Goal: Task Accomplishment & Management: Complete application form

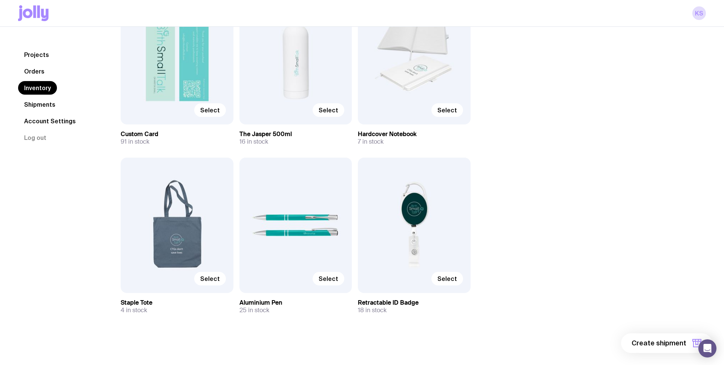
scroll to position [467, 0]
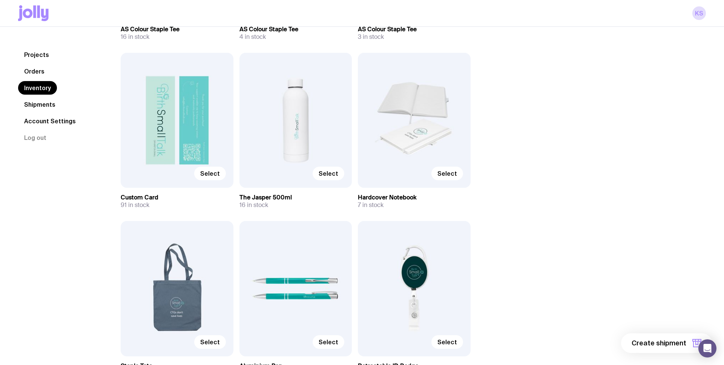
scroll to position [467, 0]
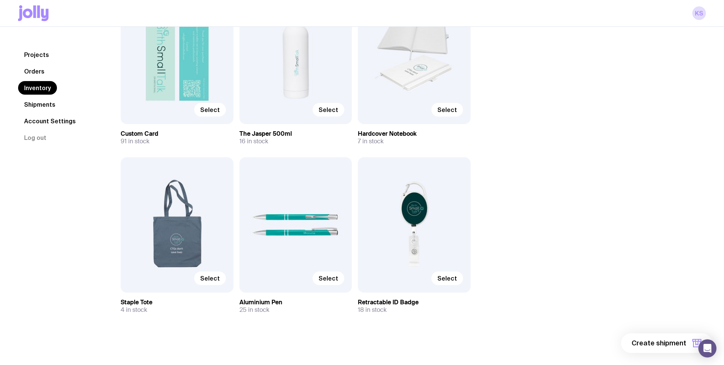
click at [46, 104] on link "Shipments" at bounding box center [39, 105] width 43 height 14
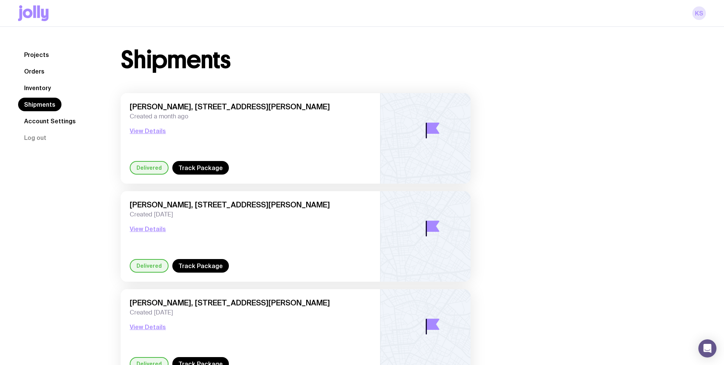
click at [700, 15] on link "kS" at bounding box center [700, 13] width 14 height 14
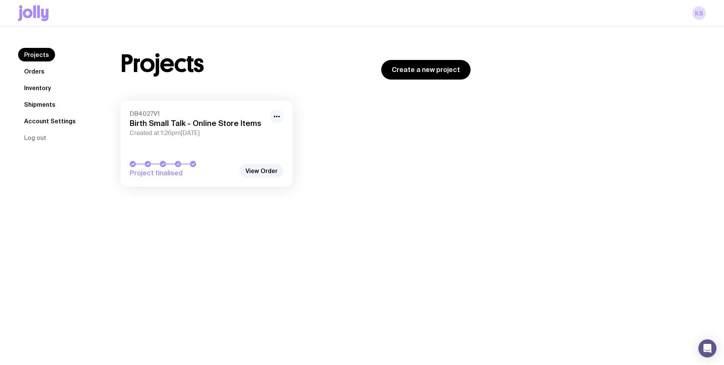
click at [280, 118] on icon "button" at bounding box center [276, 116] width 9 height 9
click at [229, 92] on div "Projects Create a new project DB4027V1 Birth Small Talk - Online Store Items Cr…" at bounding box center [296, 121] width 386 height 146
click at [28, 71] on link "Orders" at bounding box center [34, 72] width 32 height 14
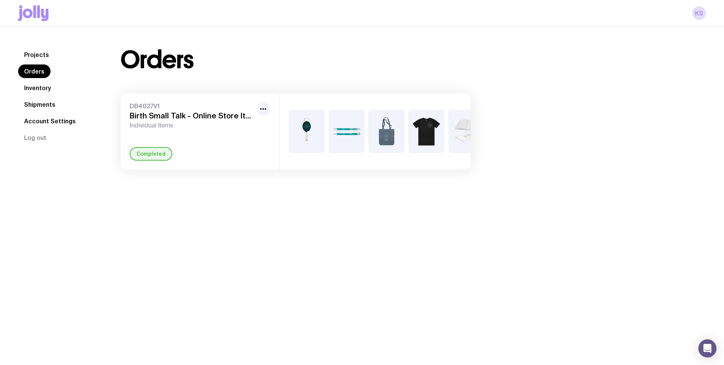
click at [35, 88] on link "Inventory" at bounding box center [37, 88] width 39 height 14
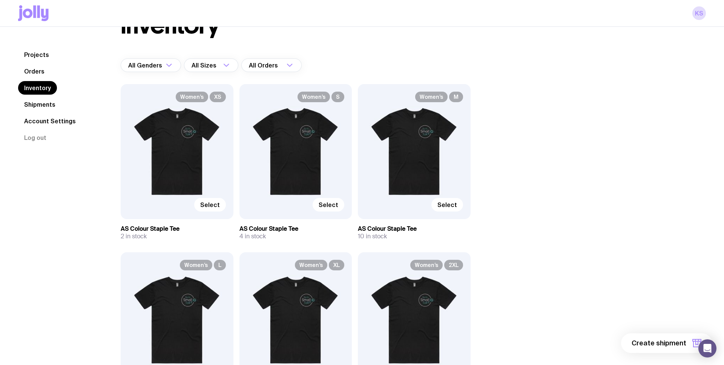
scroll to position [36, 0]
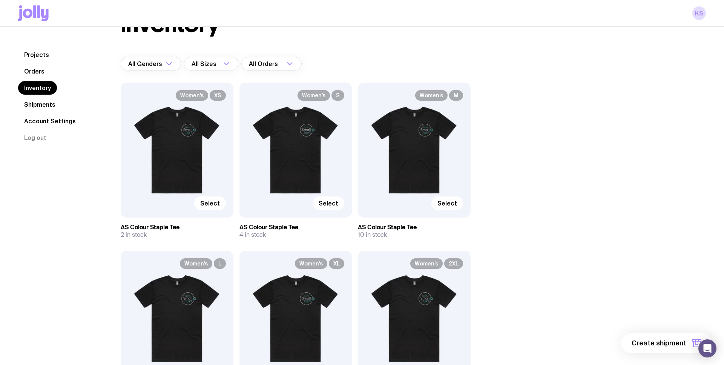
click at [696, 344] on icon "button" at bounding box center [697, 342] width 2 height 3
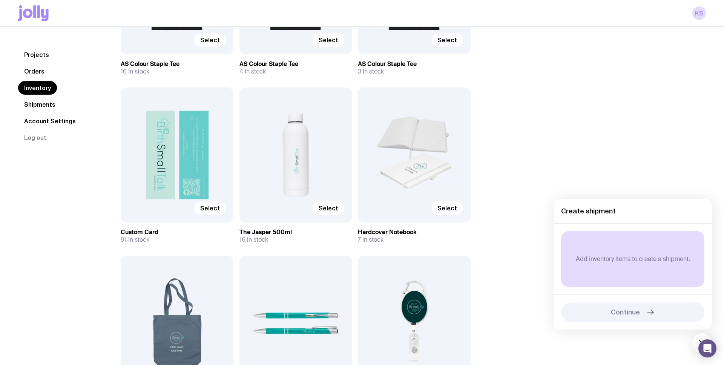
scroll to position [376, 0]
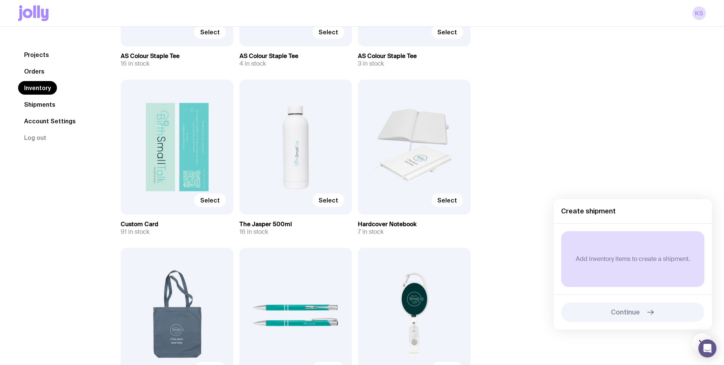
click at [452, 202] on span "Select" at bounding box center [448, 201] width 20 height 8
click at [0, 0] on input "Select" at bounding box center [0, 0] width 0 height 0
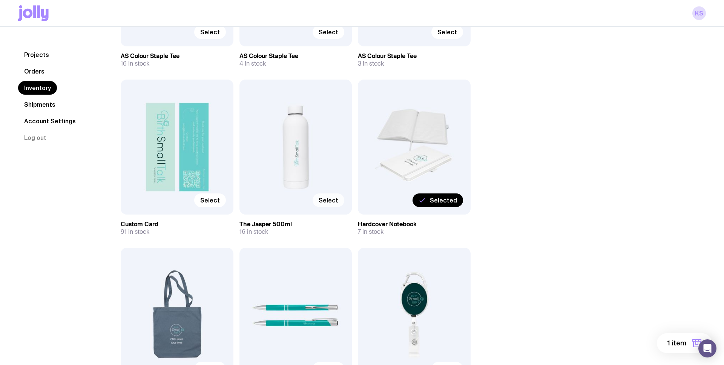
click at [328, 202] on span "Select" at bounding box center [329, 201] width 20 height 8
click at [0, 0] on input "Select" at bounding box center [0, 0] width 0 height 0
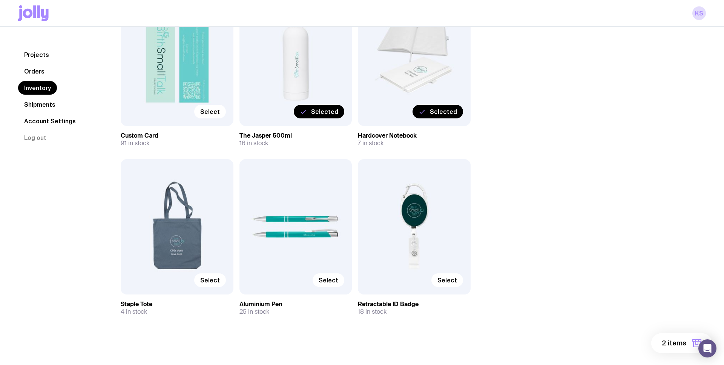
scroll to position [467, 0]
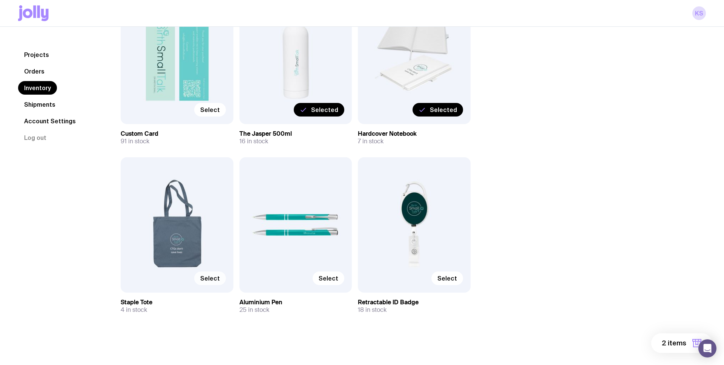
click at [218, 279] on span "Select" at bounding box center [210, 279] width 20 height 8
click at [0, 0] on input "Select" at bounding box center [0, 0] width 0 height 0
click at [340, 279] on label "Select" at bounding box center [329, 279] width 32 height 14
click at [0, 0] on input "Select" at bounding box center [0, 0] width 0 height 0
click at [453, 278] on span "Select" at bounding box center [448, 279] width 20 height 8
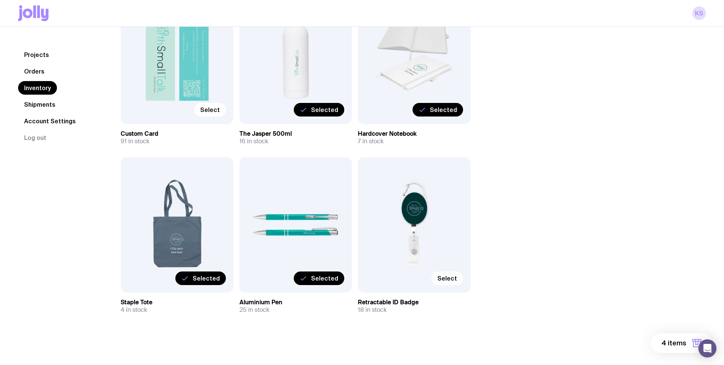
click at [0, 0] on input "Select" at bounding box center [0, 0] width 0 height 0
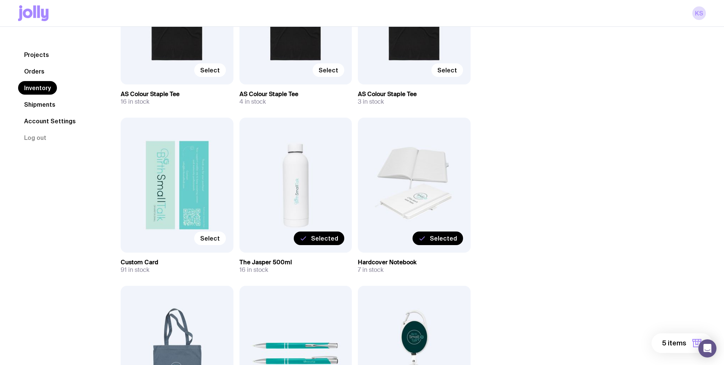
scroll to position [336, 0]
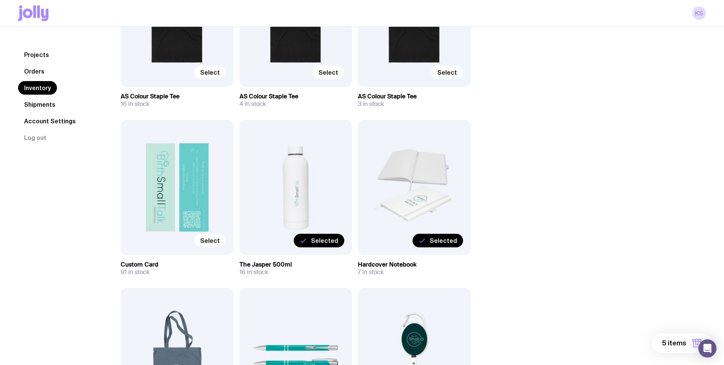
click at [204, 237] on span "Select" at bounding box center [210, 241] width 20 height 8
click at [0, 0] on input "Select" at bounding box center [0, 0] width 0 height 0
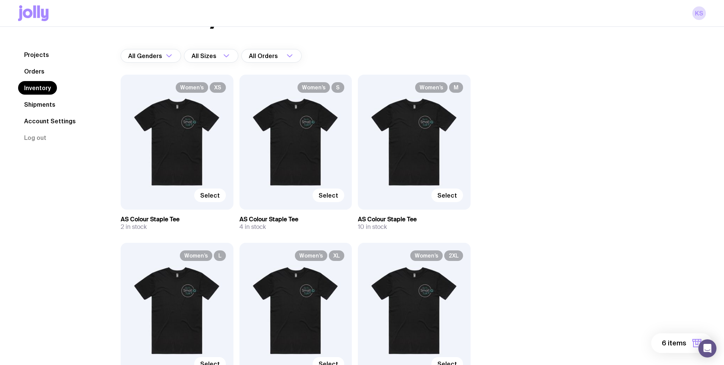
scroll to position [46, 0]
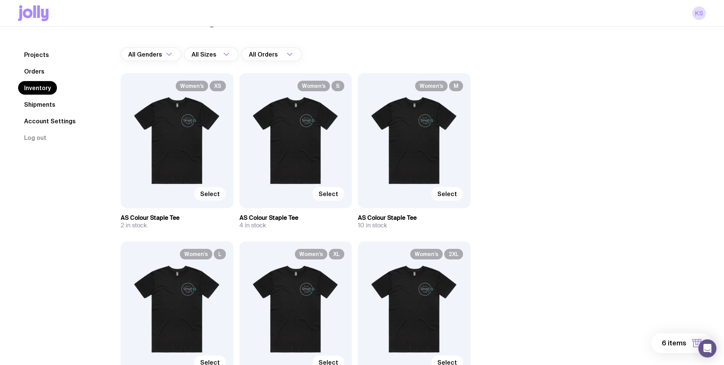
click at [211, 195] on span "Select" at bounding box center [210, 194] width 20 height 8
click at [0, 0] on input "Select" at bounding box center [0, 0] width 0 height 0
click at [335, 195] on span "Select" at bounding box center [329, 194] width 20 height 8
click at [0, 0] on input "Select" at bounding box center [0, 0] width 0 height 0
click at [454, 192] on span "Select" at bounding box center [448, 194] width 20 height 8
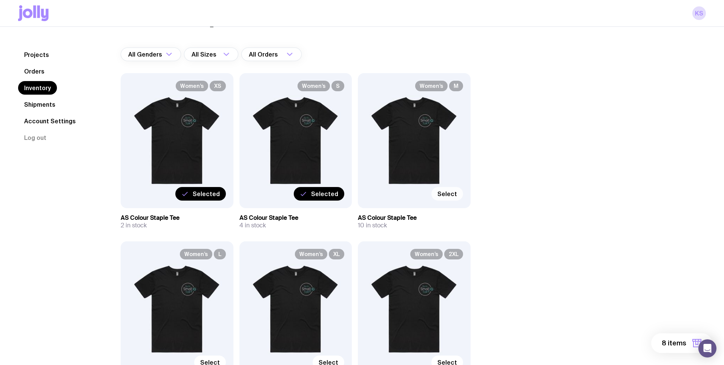
click at [0, 0] on input "Select" at bounding box center [0, 0] width 0 height 0
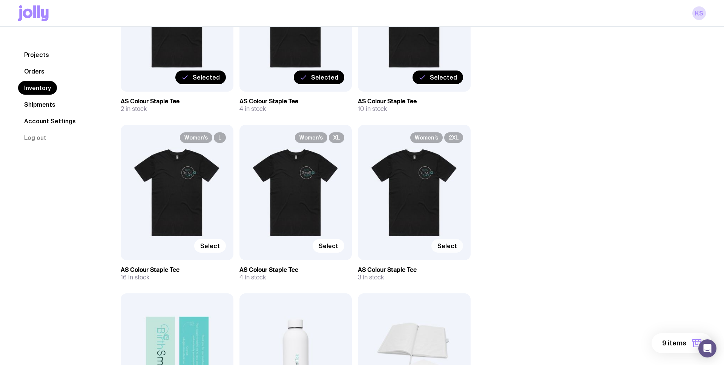
click at [451, 244] on span "Select" at bounding box center [448, 246] width 20 height 8
click at [0, 0] on input "Select" at bounding box center [0, 0] width 0 height 0
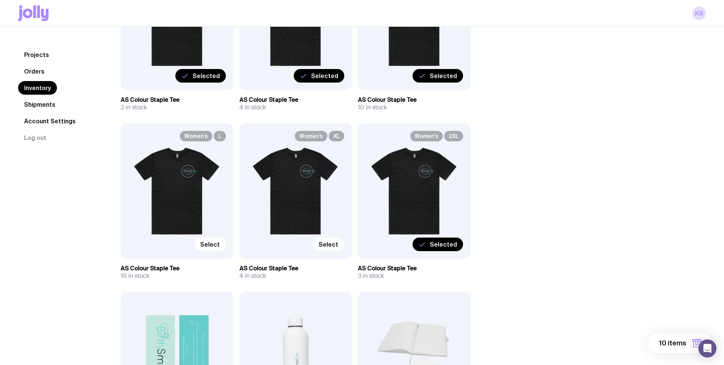
click at [329, 249] on label "Select" at bounding box center [329, 245] width 32 height 14
click at [0, 0] on input "Select" at bounding box center [0, 0] width 0 height 0
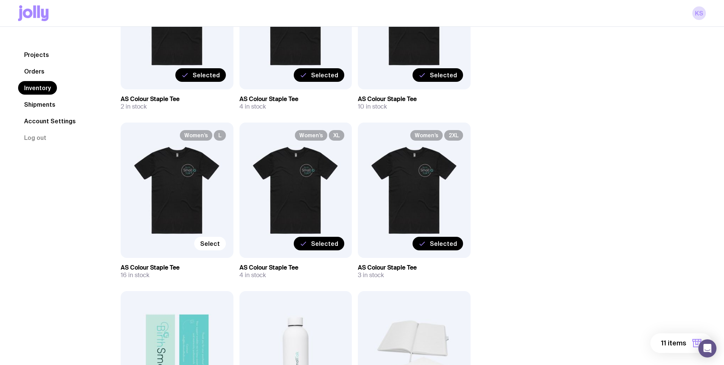
drag, startPoint x: 215, startPoint y: 246, endPoint x: 270, endPoint y: 241, distance: 55.3
click at [215, 246] on span "Select" at bounding box center [210, 244] width 20 height 8
click at [0, 0] on input "Select" at bounding box center [0, 0] width 0 height 0
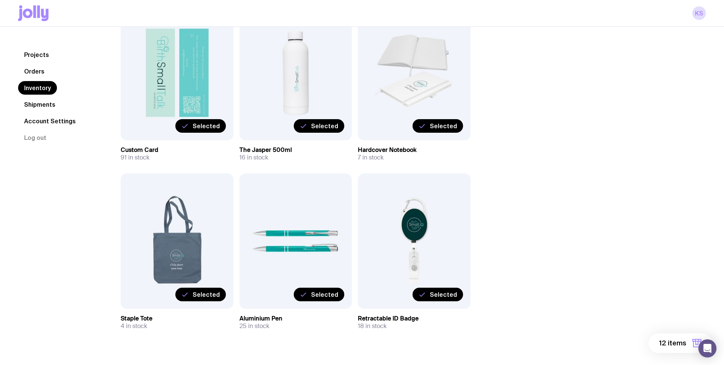
scroll to position [467, 0]
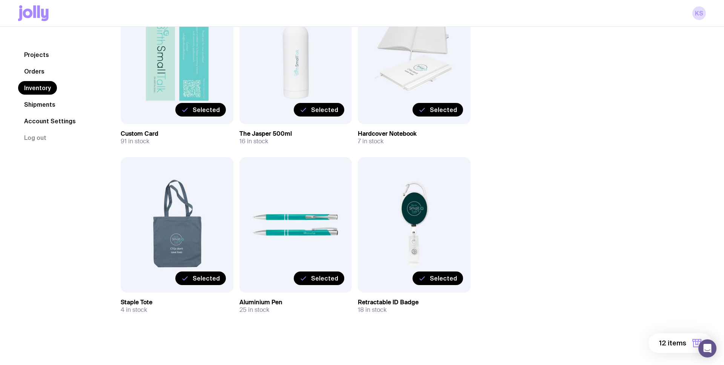
click at [695, 345] on icon "button" at bounding box center [697, 343] width 9 height 9
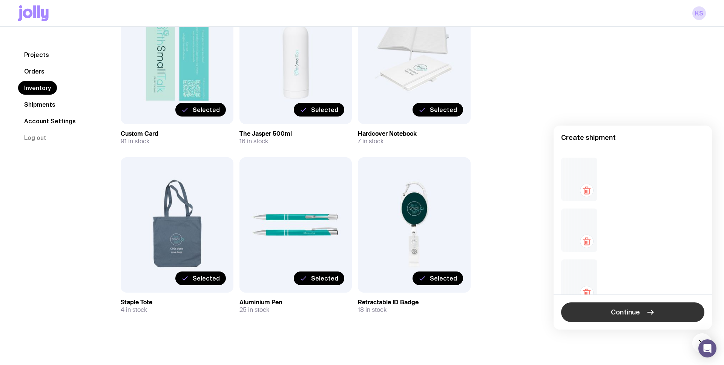
click at [651, 313] on icon "button" at bounding box center [650, 312] width 9 height 9
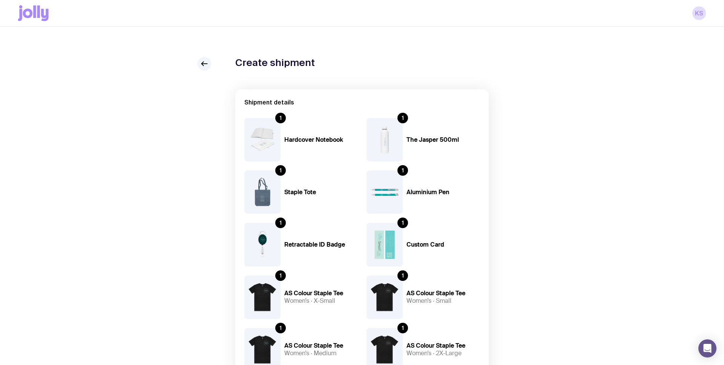
click at [279, 119] on div "1" at bounding box center [280, 118] width 11 height 11
click at [204, 66] on icon at bounding box center [204, 63] width 9 height 9
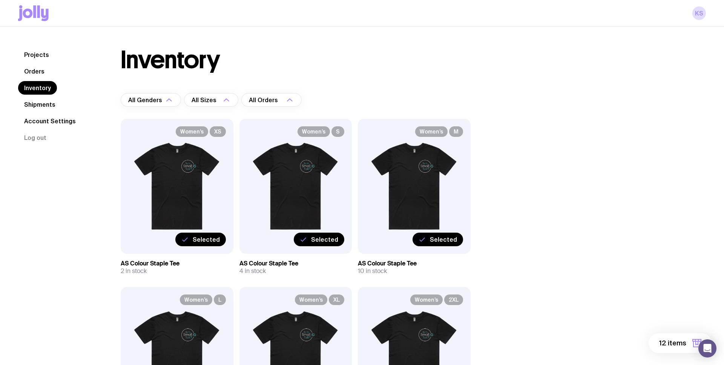
scroll to position [1, 0]
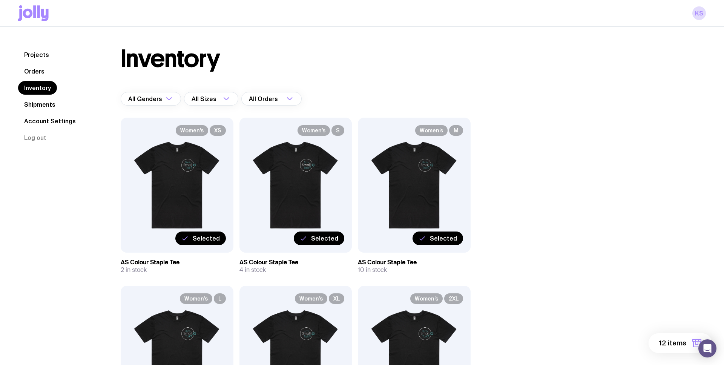
click at [695, 341] on g "button" at bounding box center [697, 344] width 8 height 8
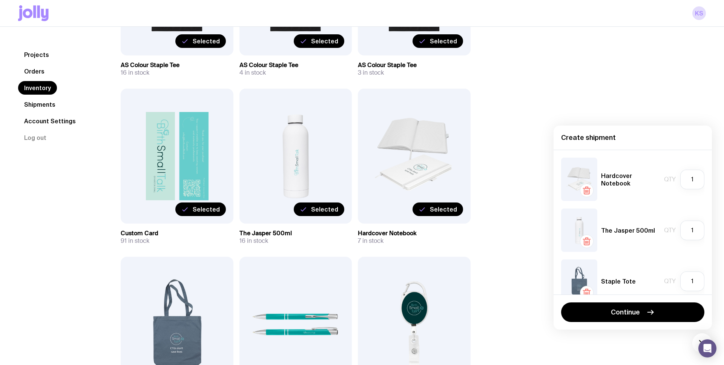
scroll to position [366, 0]
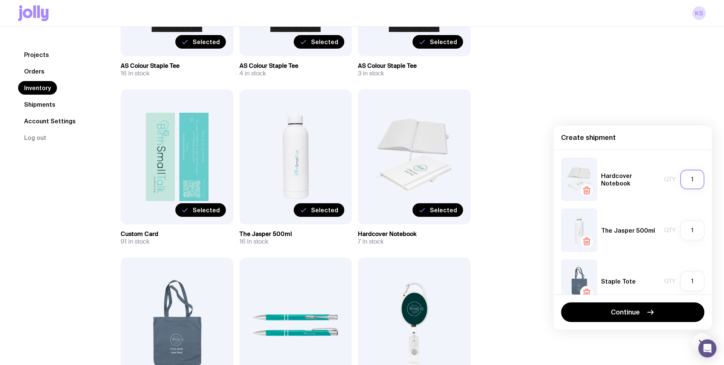
click at [698, 181] on input "1" at bounding box center [693, 180] width 24 height 20
type input "7"
click at [700, 234] on input "1" at bounding box center [693, 231] width 24 height 20
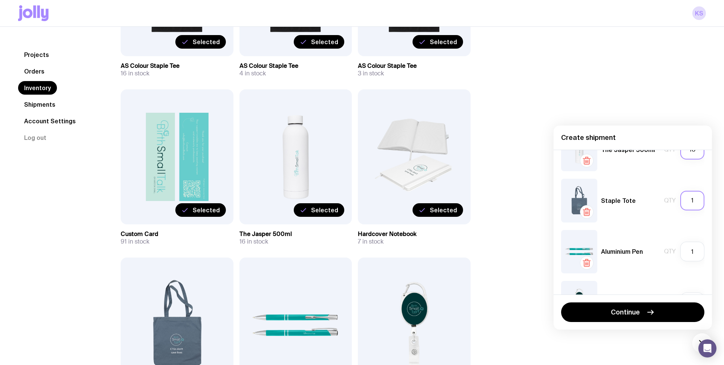
scroll to position [81, 0]
type input "10"
click at [698, 199] on input "1" at bounding box center [693, 201] width 24 height 20
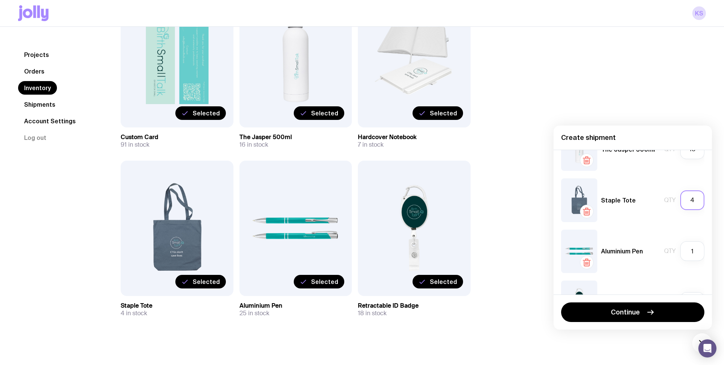
scroll to position [464, 0]
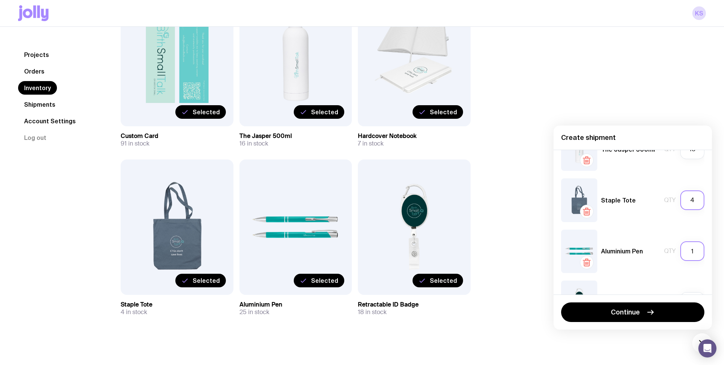
type input "4"
click at [699, 252] on input "1" at bounding box center [693, 251] width 24 height 20
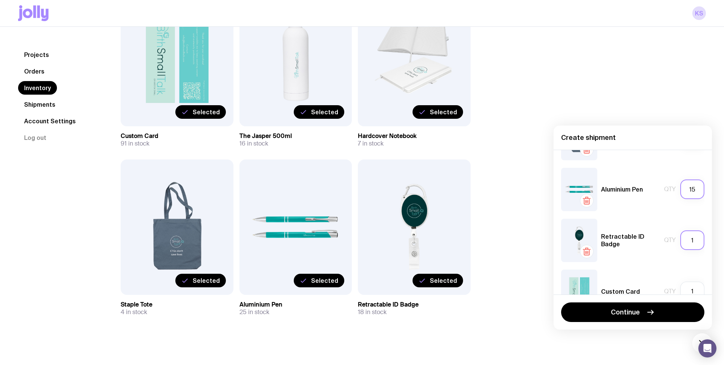
scroll to position [142, 0]
type input "15"
click at [696, 243] on input "1" at bounding box center [693, 241] width 24 height 20
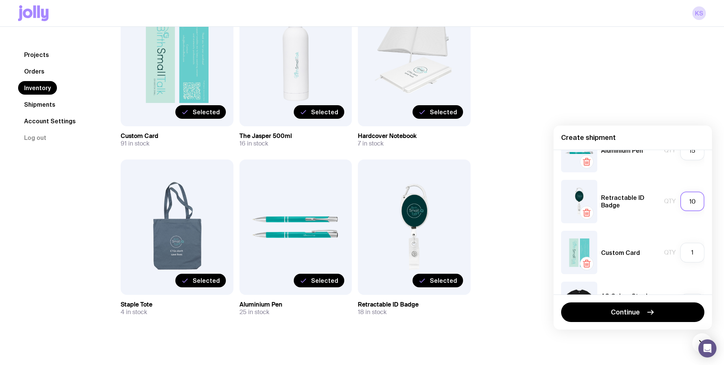
scroll to position [183, 0]
type input "10"
click at [696, 252] on input "1" at bounding box center [693, 252] width 24 height 20
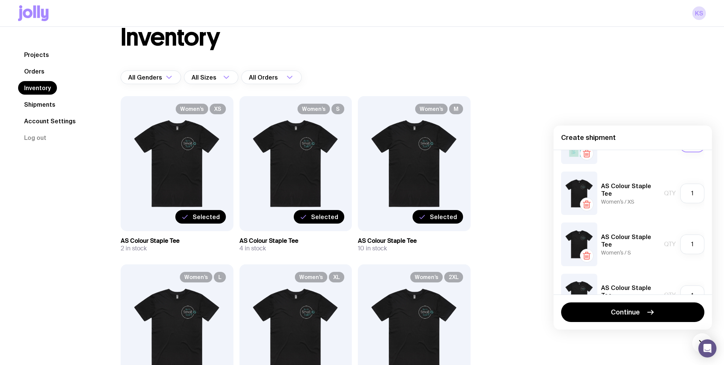
scroll to position [291, 0]
type input "25"
click at [694, 247] on input "1" at bounding box center [693, 245] width 24 height 20
type input "2"
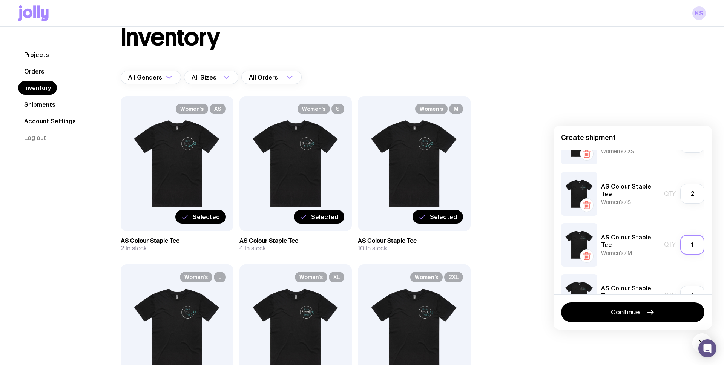
click at [696, 244] on input "1" at bounding box center [693, 245] width 24 height 20
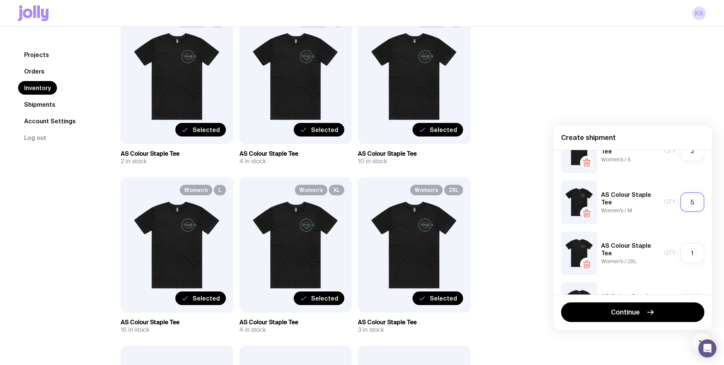
scroll to position [389, 0]
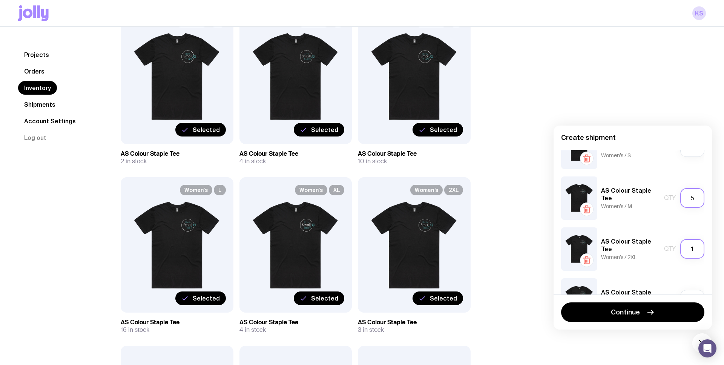
type input "5"
click at [699, 248] on input "1" at bounding box center [693, 249] width 24 height 20
type input "1"
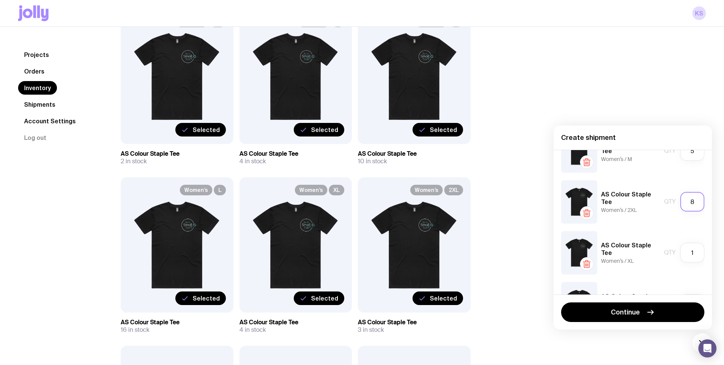
scroll to position [448, 0]
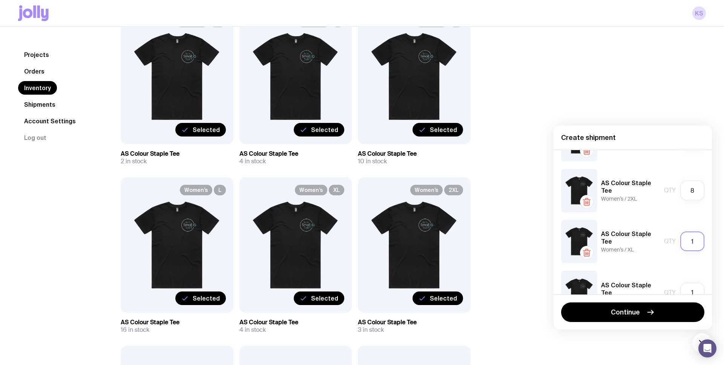
type input "3"
click at [697, 245] on input "1" at bounding box center [693, 242] width 24 height 20
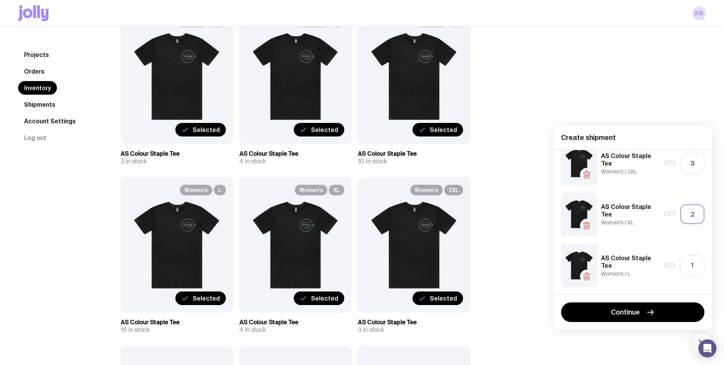
type input "2"
click at [649, 238] on div "Hardcover Notebook Qty 7 The Jasper 500ml Qty 10 Staple Tote Qty 4 Aluminium Pe…" at bounding box center [633, 222] width 158 height 145
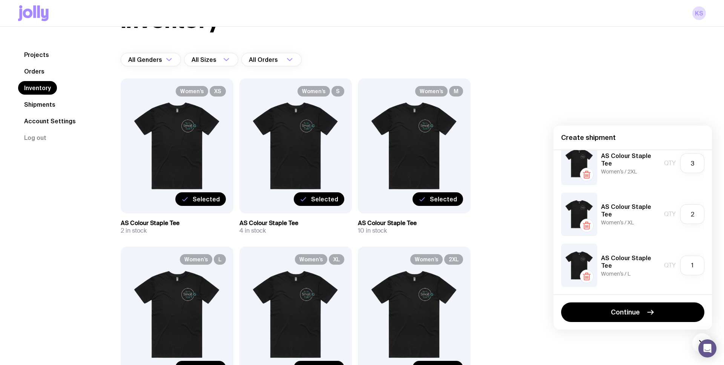
scroll to position [41, 0]
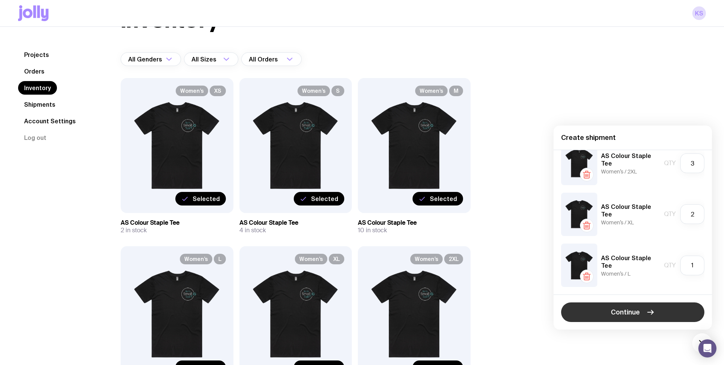
click at [646, 312] on icon "button" at bounding box center [650, 312] width 9 height 9
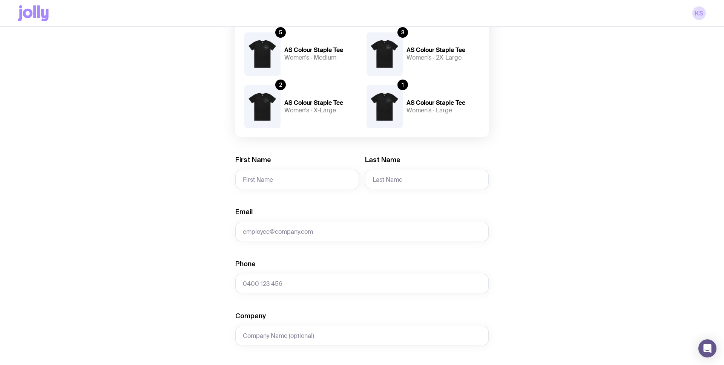
scroll to position [296, 0]
click at [297, 181] on input "First Name" at bounding box center [297, 179] width 124 height 20
type input "[PERSON_NAME]"
type input "Small"
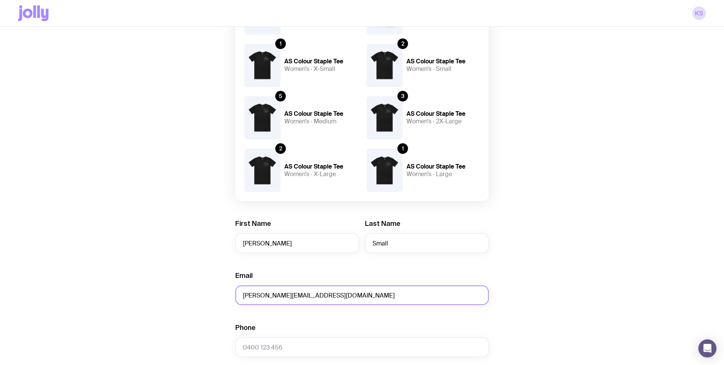
scroll to position [287, 0]
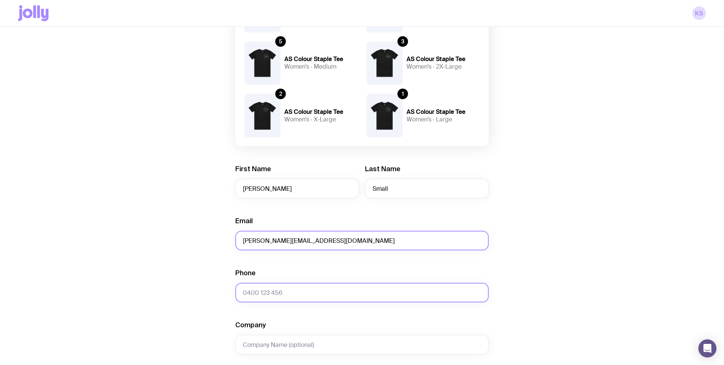
type input "[PERSON_NAME][EMAIL_ADDRESS][DOMAIN_NAME]"
click at [290, 293] on input "Phone" at bounding box center [362, 293] width 254 height 20
type input "0402992323"
type input "[STREET_ADDRESS]"
type input "Black Mountain"
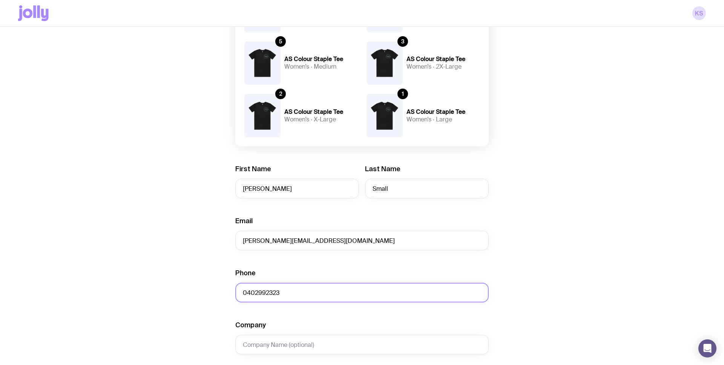
type input "4563"
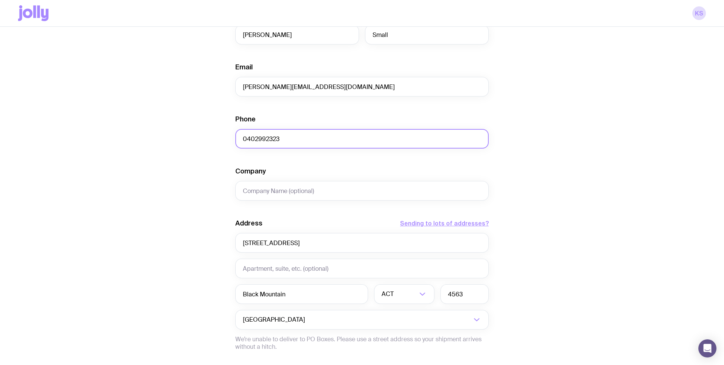
scroll to position [454, 0]
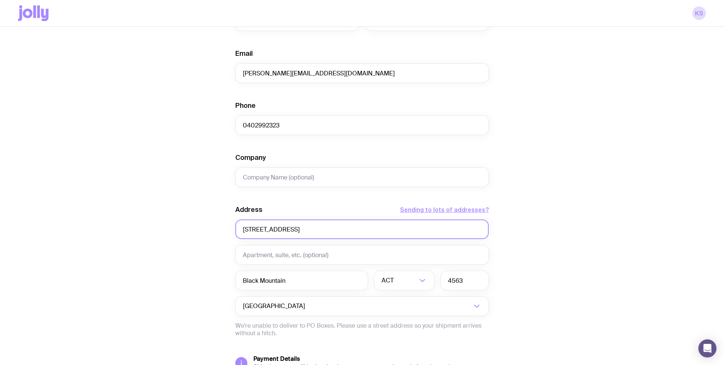
drag, startPoint x: 300, startPoint y: 230, endPoint x: 237, endPoint y: 229, distance: 63.4
click at [237, 229] on input "[STREET_ADDRESS]" at bounding box center [362, 230] width 254 height 20
type input "[STREET_ADDRESS][PERSON_NAME]"
click at [419, 282] on icon "Search for option" at bounding box center [422, 280] width 9 height 9
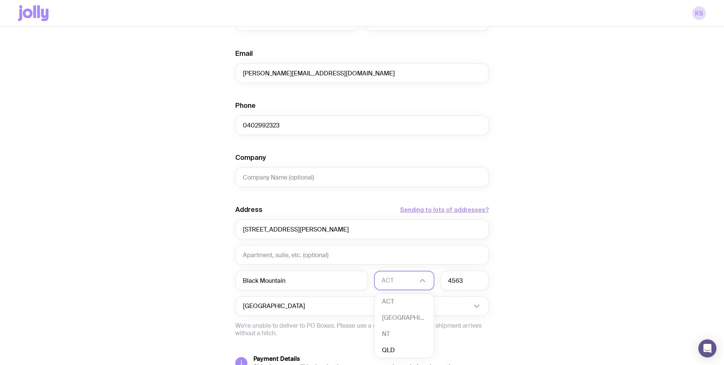
click at [408, 349] on li "QLD" at bounding box center [405, 351] width 60 height 16
click at [139, 239] on div "Create shipment Shipment details 7 Hardcover Notebook 10 The Jasper 500ml 4 Sta…" at bounding box center [362, 21] width 688 height 836
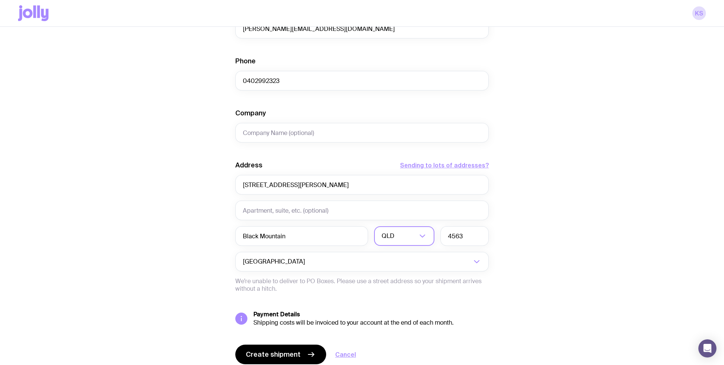
scroll to position [528, 0]
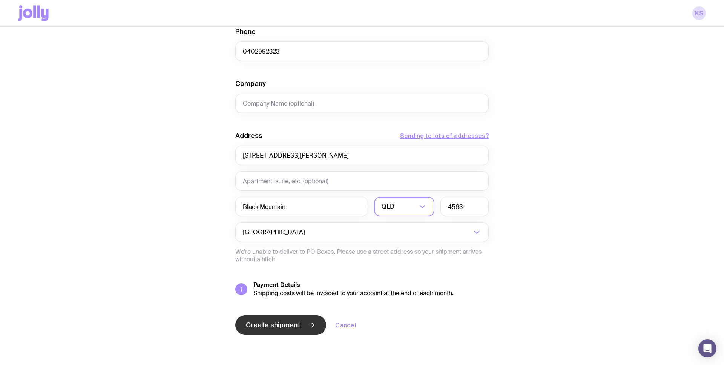
click at [294, 325] on span "Create shipment" at bounding box center [273, 325] width 55 height 9
